Goal: Check status: Check status

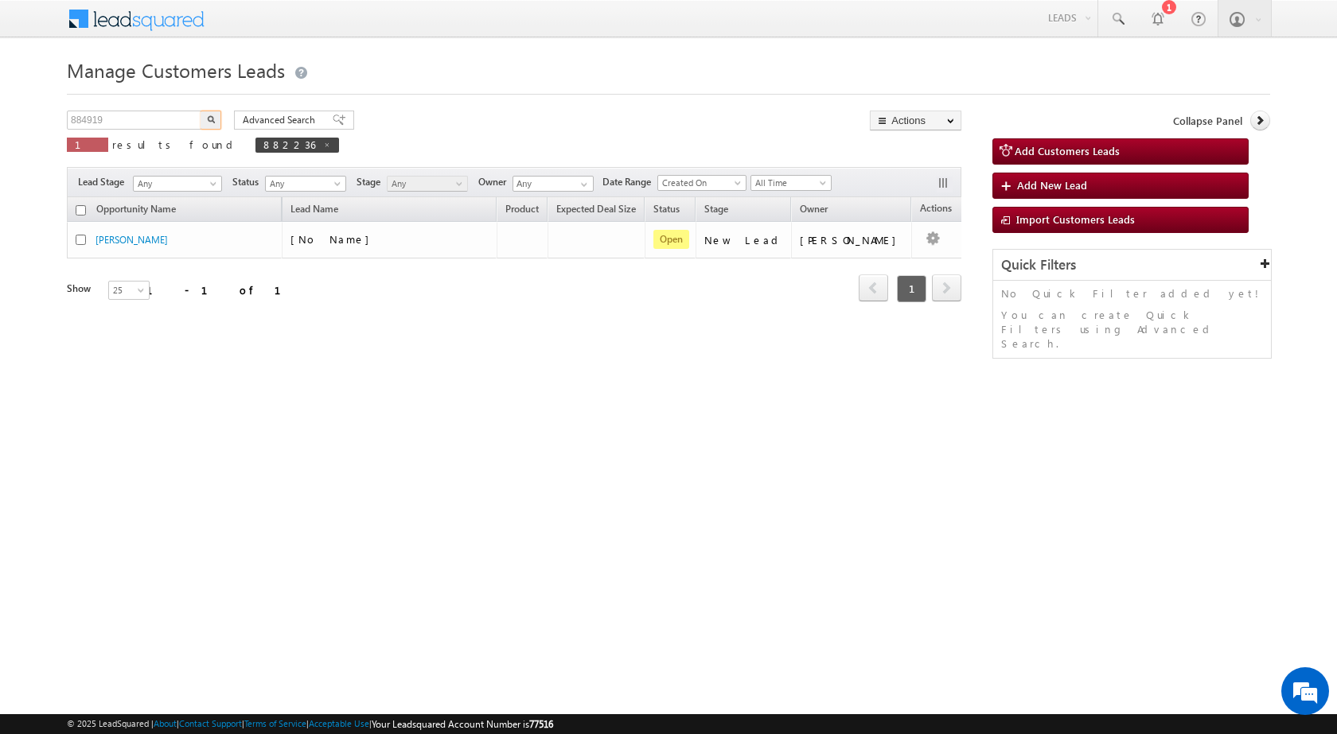
type input "884919"
click at [201, 111] on button "button" at bounding box center [211, 120] width 21 height 19
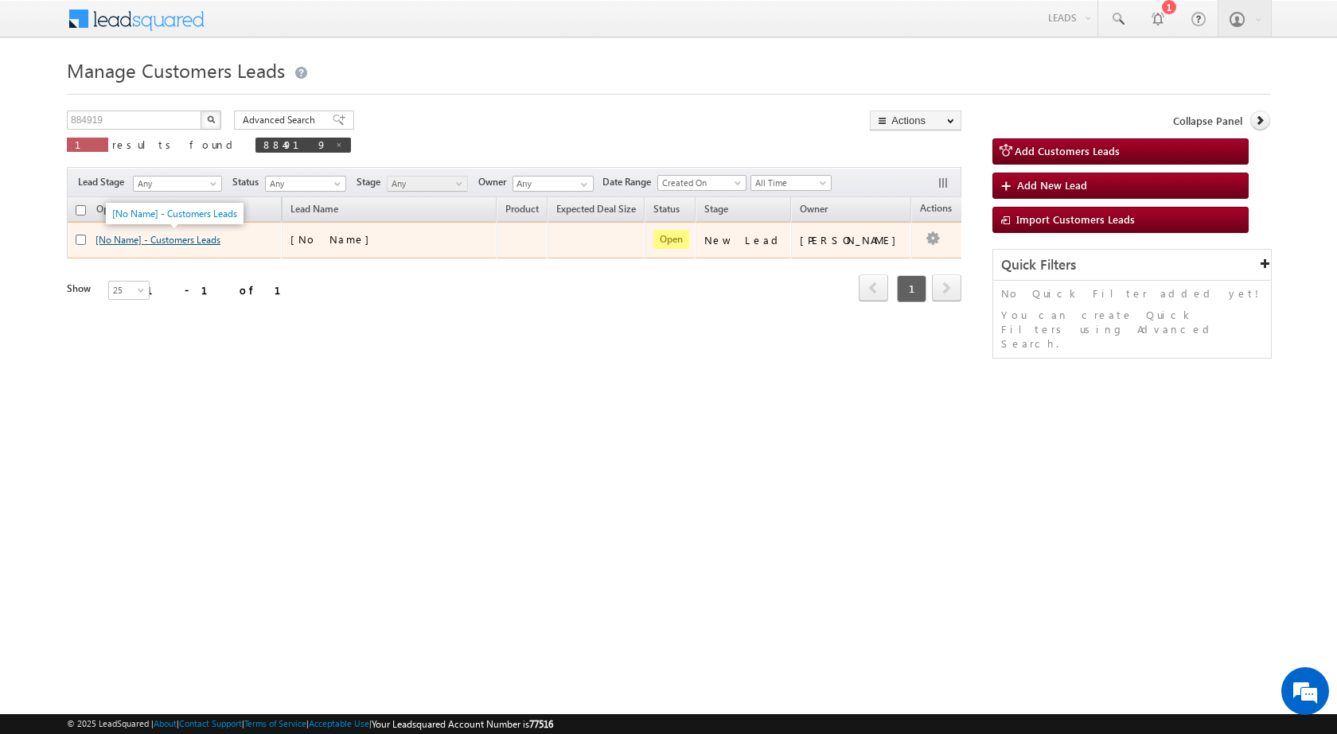
click at [202, 236] on link "[No Name] - Customers Leads" at bounding box center [157, 240] width 125 height 12
